Goal: Task Accomplishment & Management: Complete application form

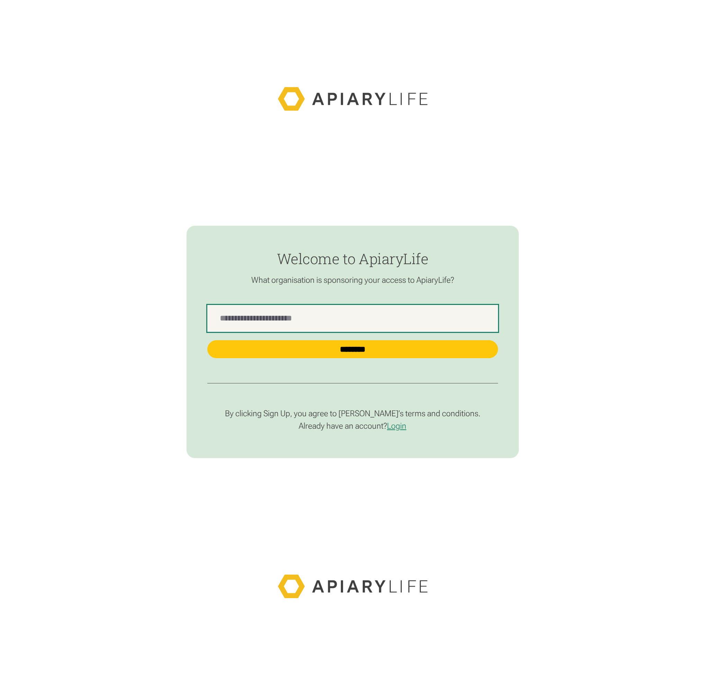
click at [385, 319] on Name "find-employer" at bounding box center [352, 318] width 291 height 27
type Name "*******"
click at [207, 340] on input "********" at bounding box center [352, 349] width 291 height 18
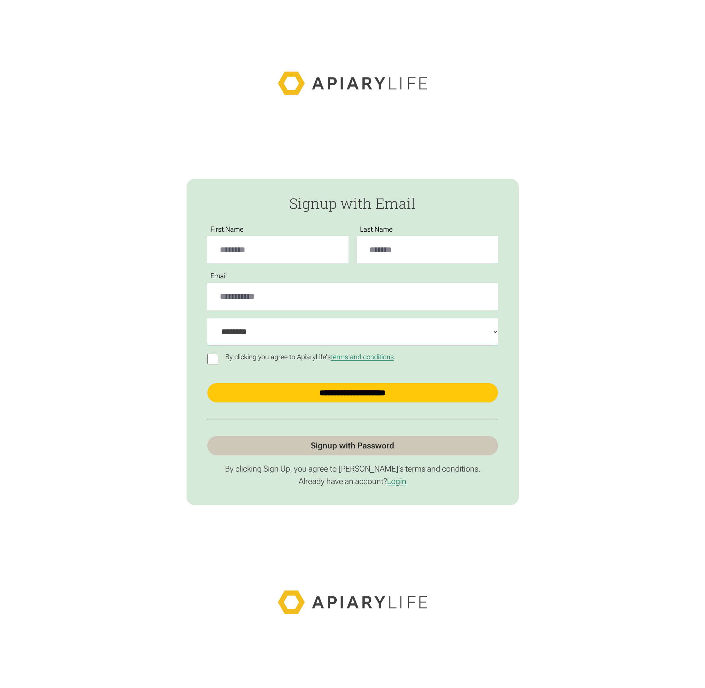
click at [386, 86] on icon at bounding box center [352, 84] width 149 height 24
